Goal: Entertainment & Leisure: Consume media (video, audio)

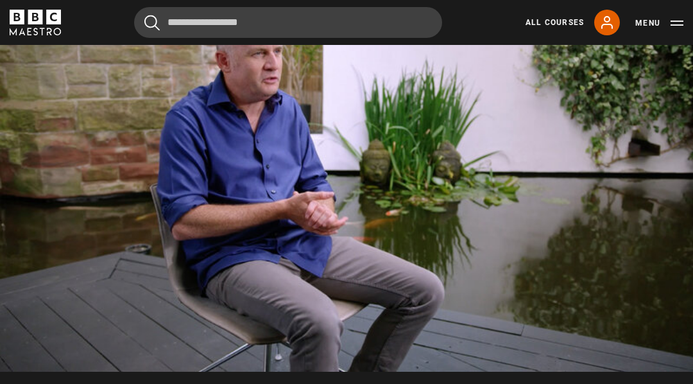
scroll to position [586, 0]
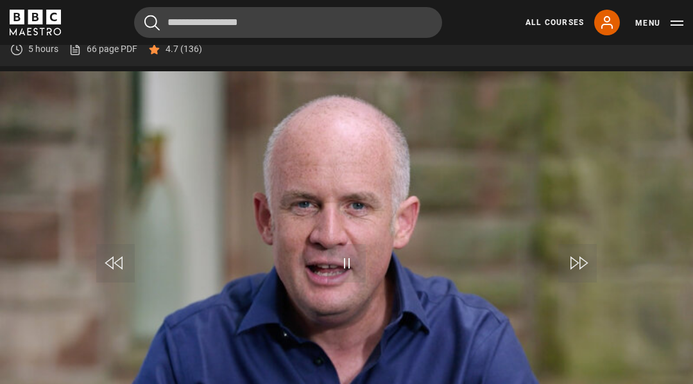
scroll to position [545, 0]
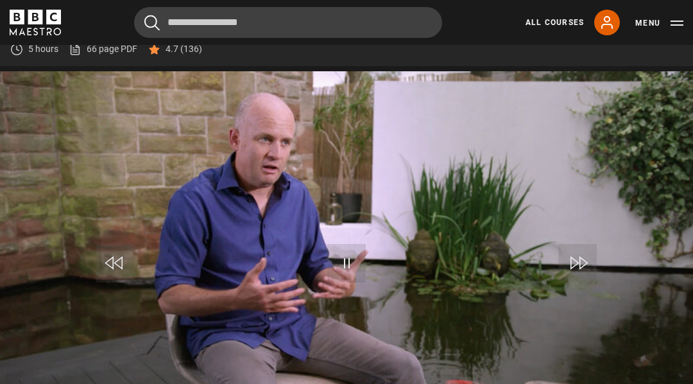
scroll to position [545, 0]
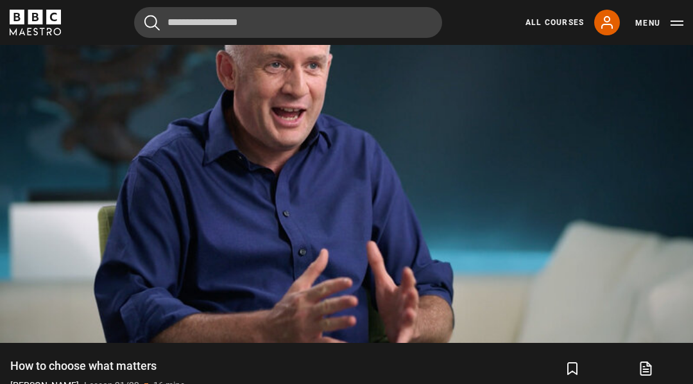
scroll to position [617, 0]
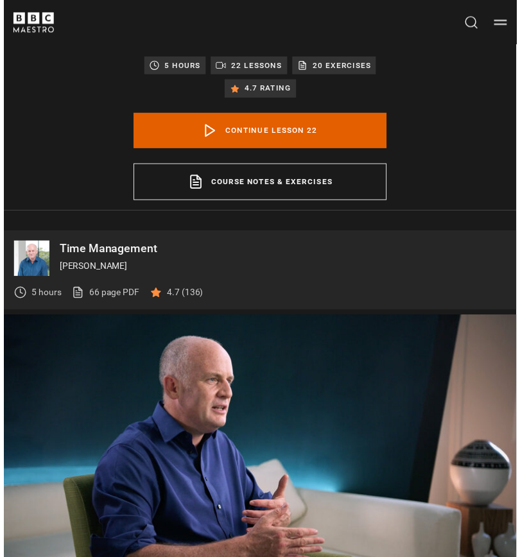
scroll to position [552, 0]
